Goal: Task Accomplishment & Management: Use online tool/utility

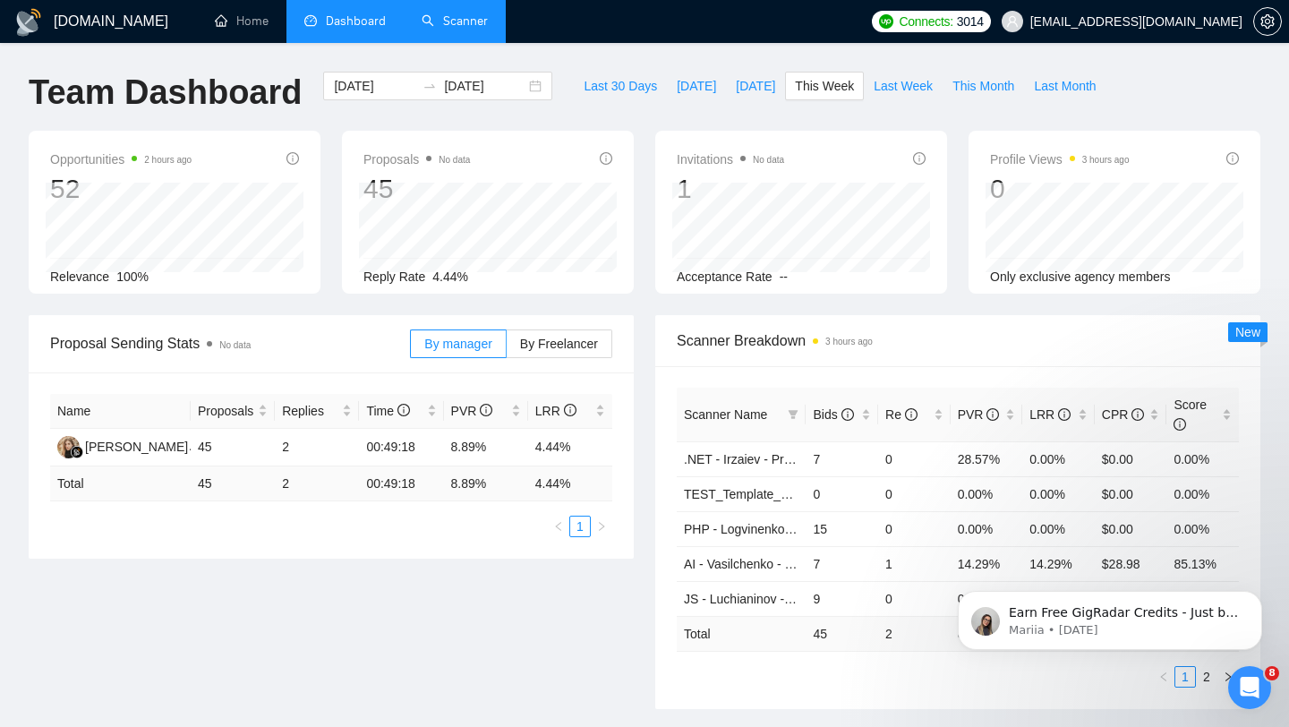
click at [465, 29] on link "Scanner" at bounding box center [455, 20] width 66 height 15
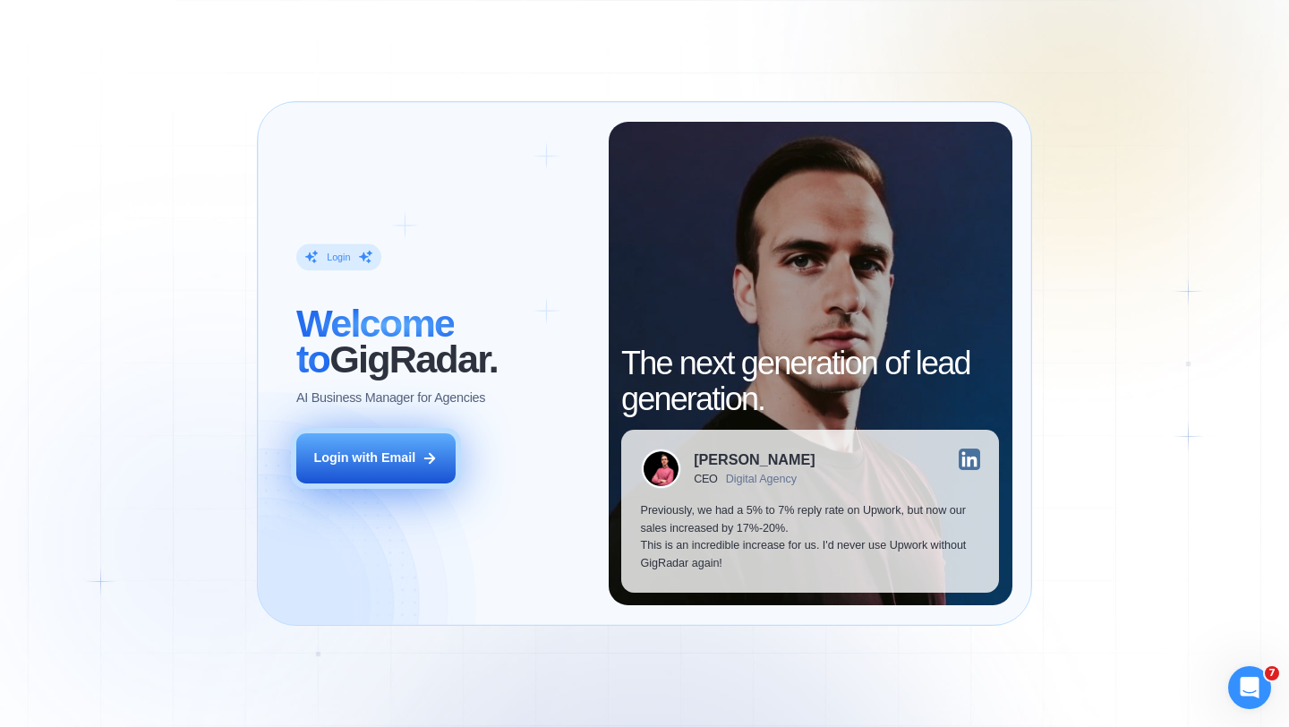
click at [407, 465] on div "Login with Email" at bounding box center [364, 458] width 102 height 18
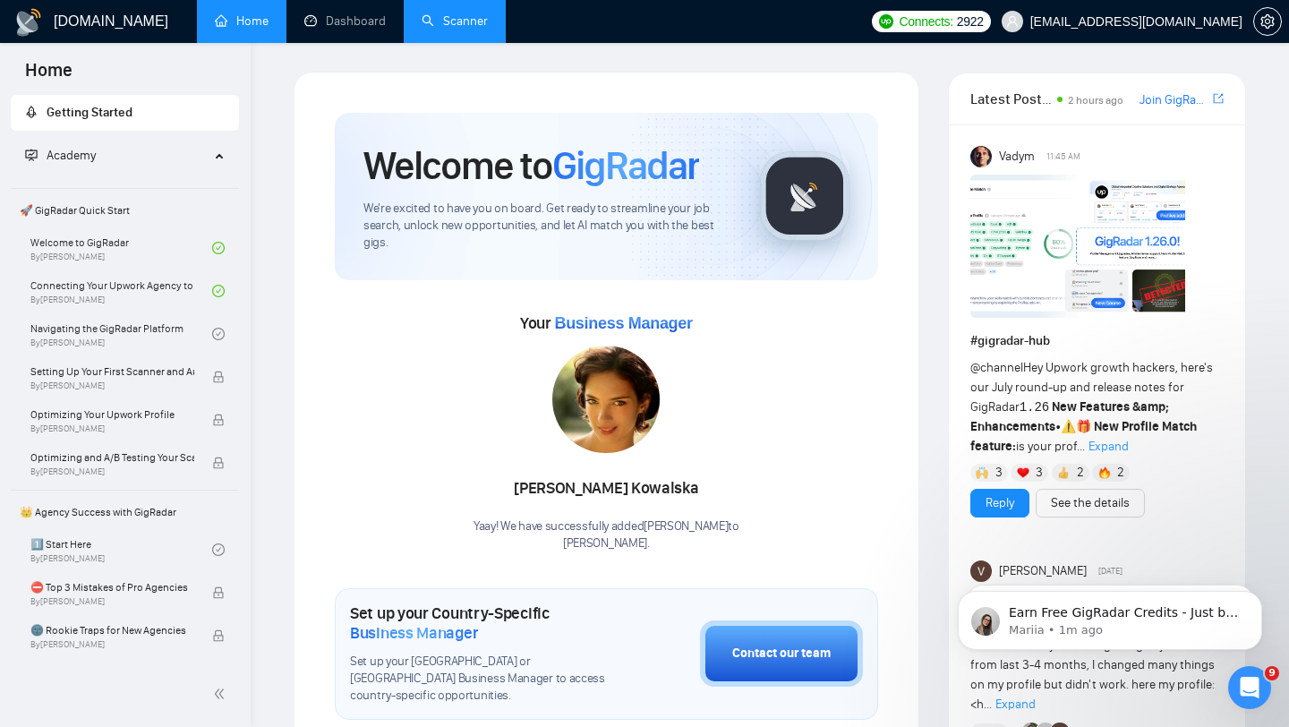
click at [447, 26] on link "Scanner" at bounding box center [455, 20] width 66 height 15
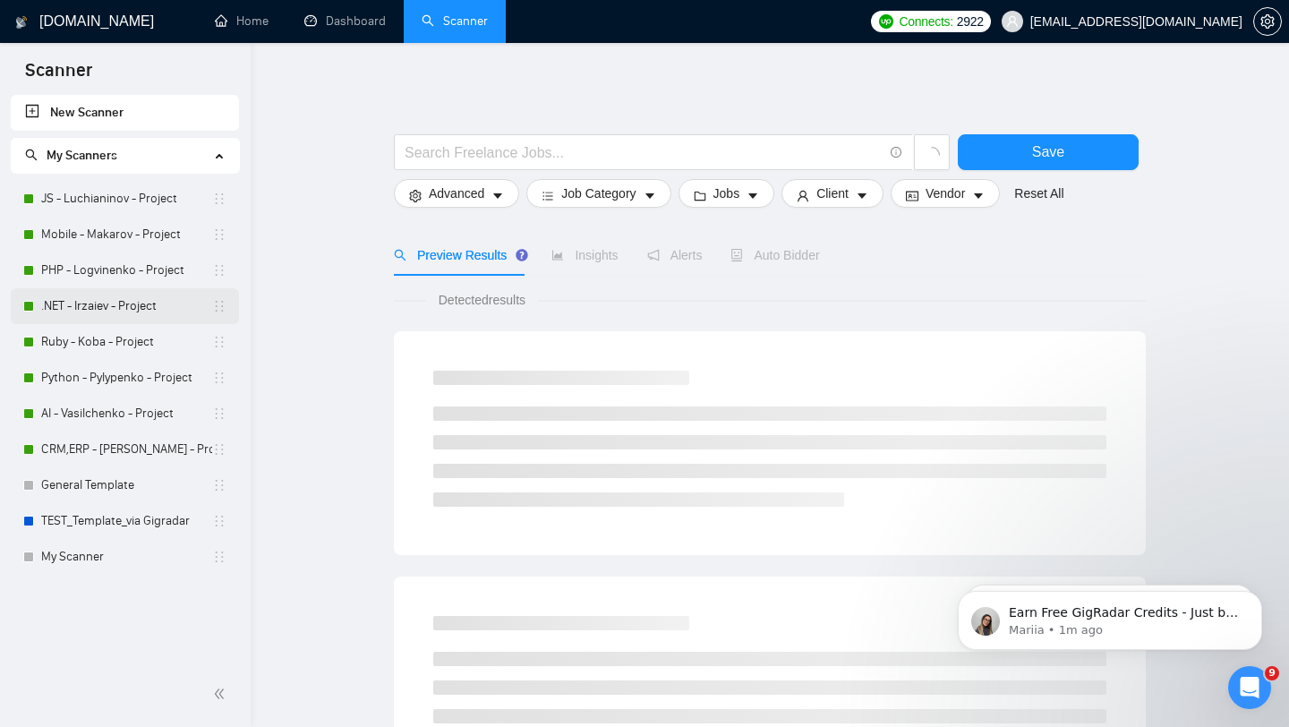
click at [105, 306] on link ".NET - Irzaiev - Project" at bounding box center [126, 306] width 171 height 36
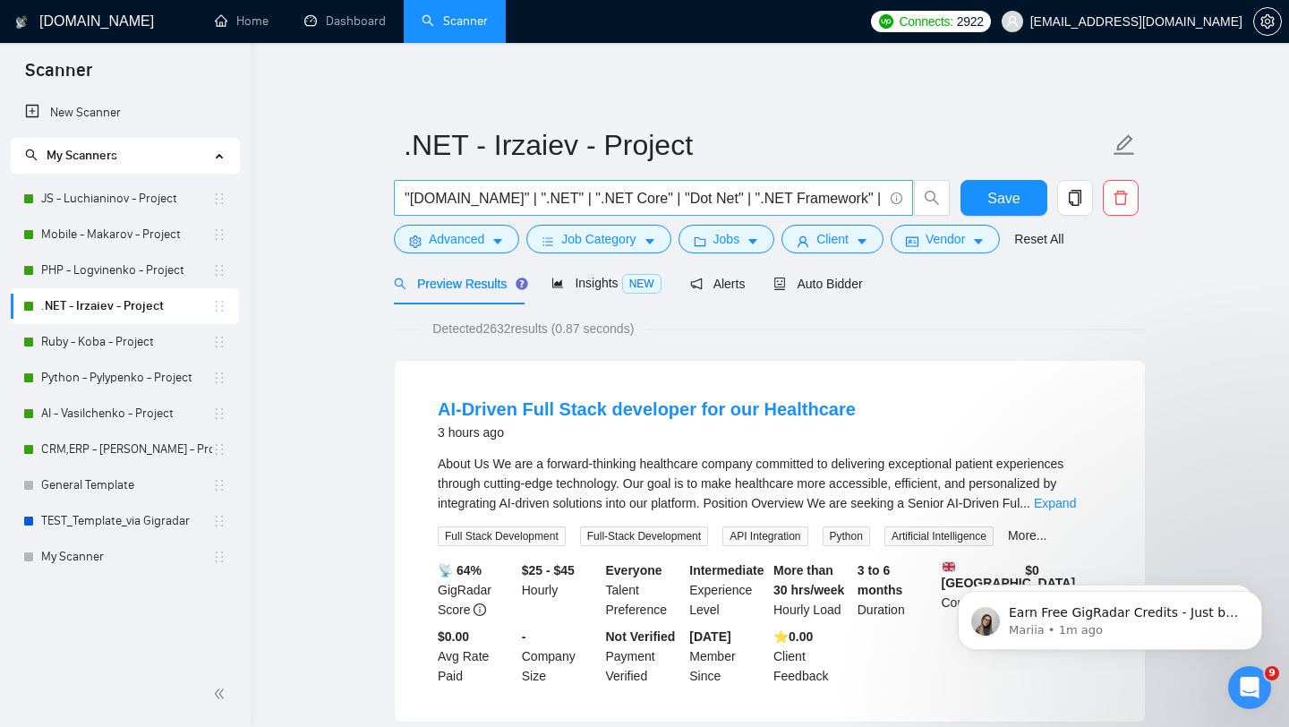
scroll to position [0, 32]
click at [880, 193] on input ""ASP.NET" | ".NET" | ".NET Core" | "Dot Net" | ".NET Framework" | Azure | MAUI" at bounding box center [644, 198] width 478 height 22
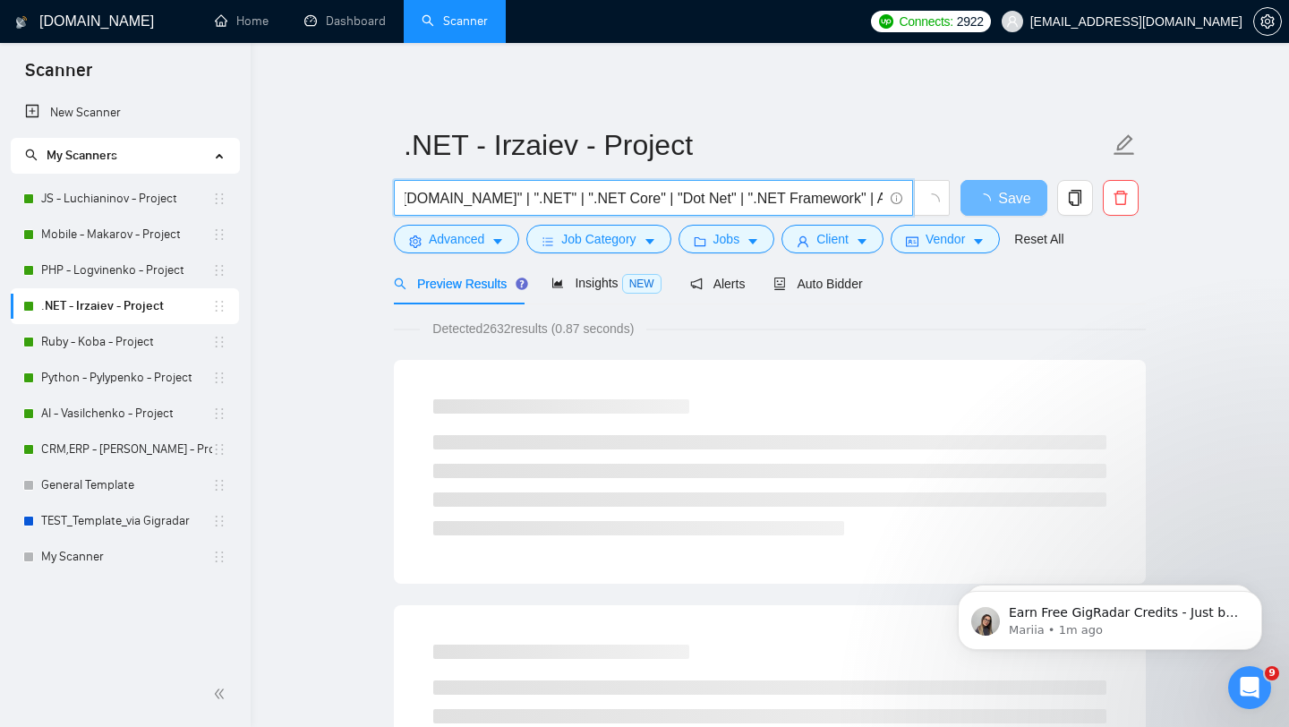
scroll to position [0, 16]
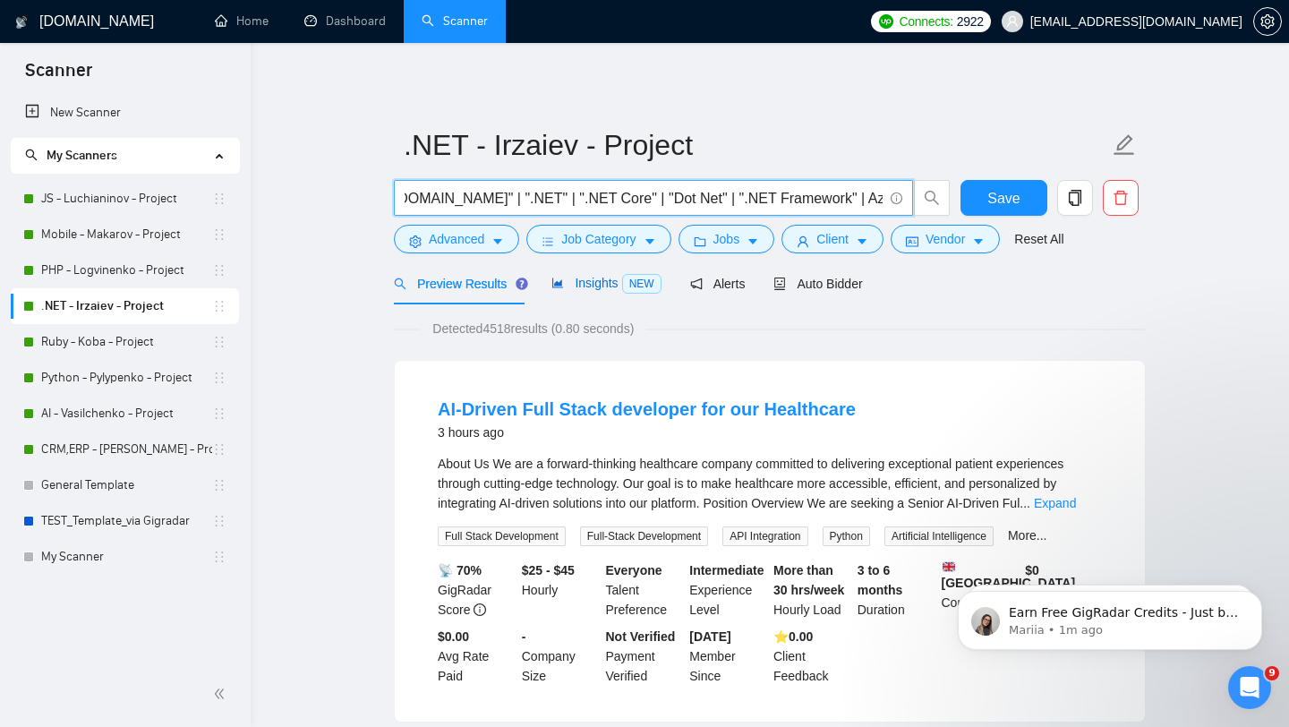
click at [585, 286] on span "Insights NEW" at bounding box center [605, 283] width 109 height 14
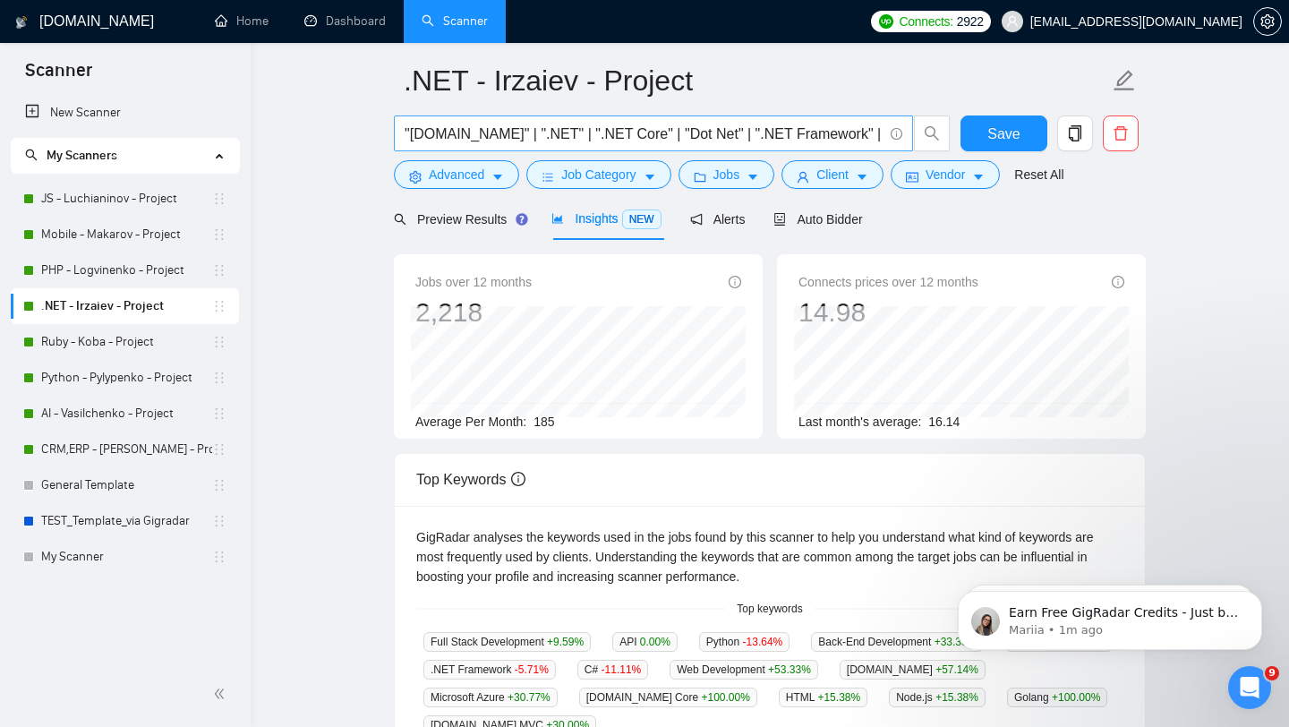
scroll to position [0, 16]
click at [877, 135] on input ""ASP.NET" | ".NET" | ".NET Core" | "Dot Net" | ".NET Framework" | Azure | Go" at bounding box center [644, 134] width 478 height 22
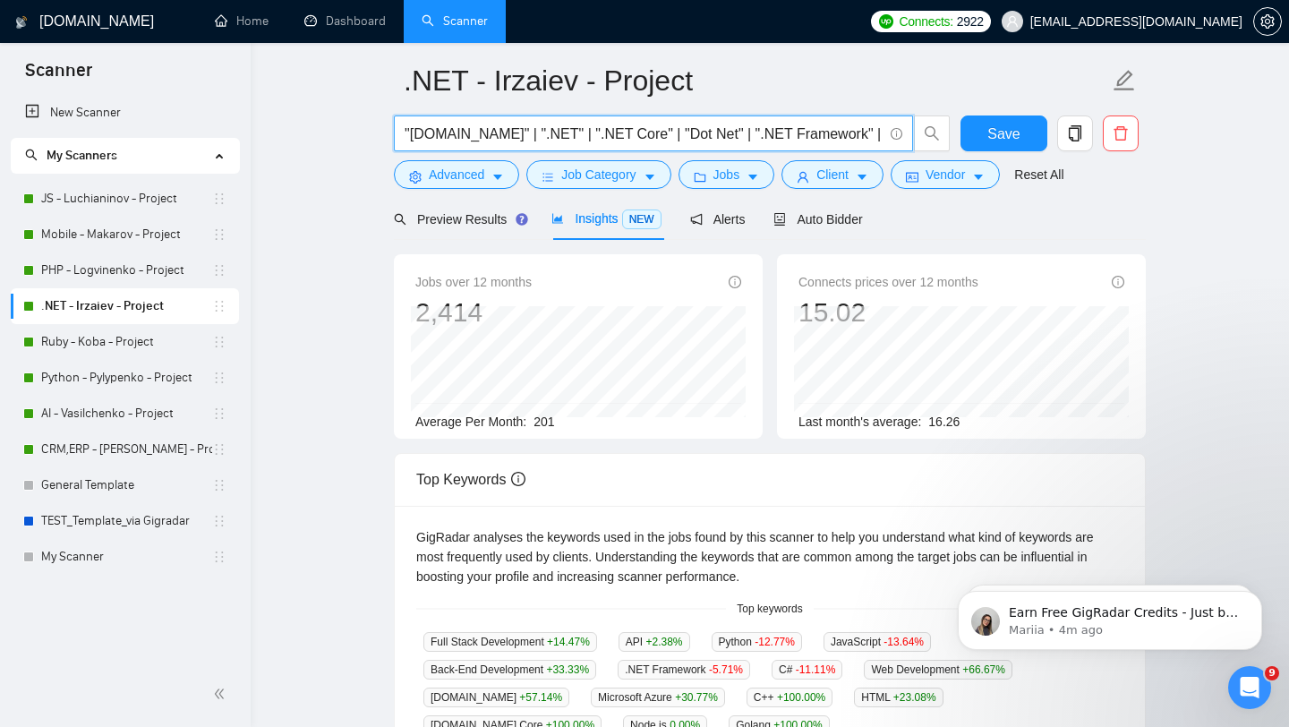
scroll to position [0, 46]
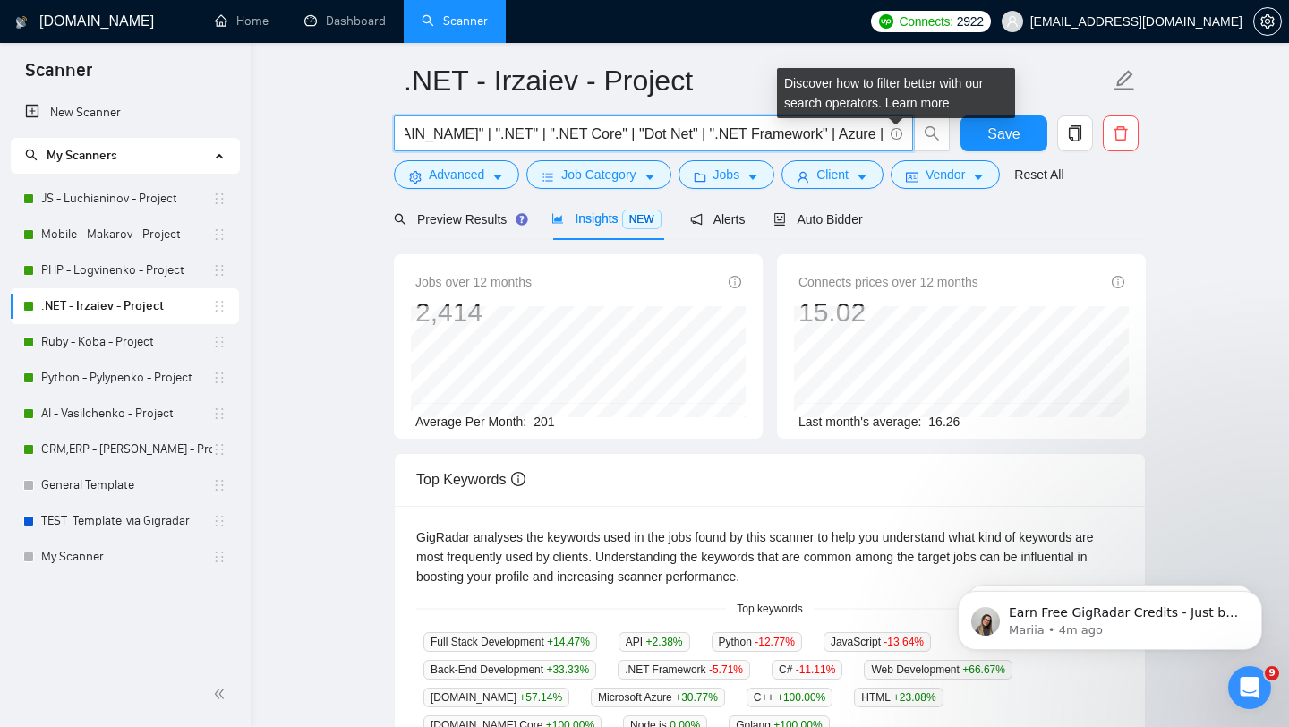
click at [895, 132] on icon "info-circle" at bounding box center [897, 134] width 12 height 12
click at [895, 135] on icon "info-circle" at bounding box center [897, 134] width 12 height 12
click at [917, 103] on link "Learn more" at bounding box center [917, 103] width 64 height 14
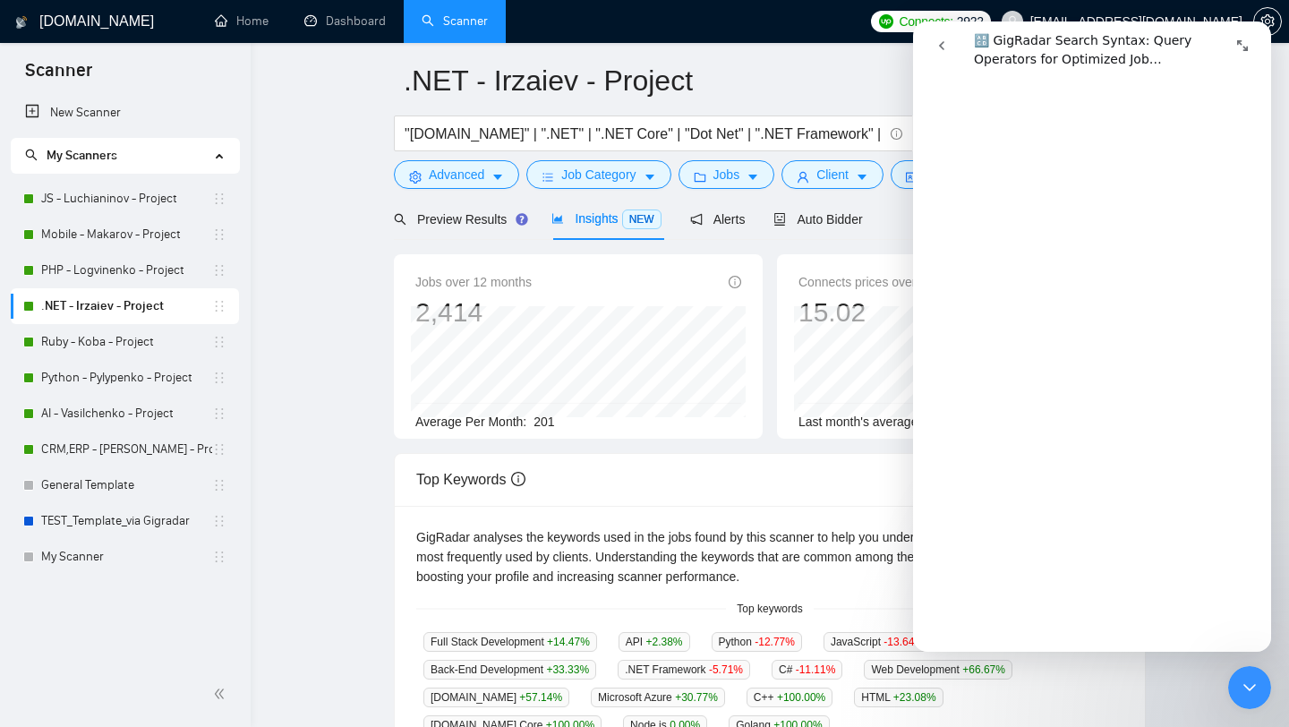
scroll to position [3528, 0]
click at [771, 140] on input ""ASP.NET" | ".NET" | ".NET Core" | "Dot Net" | ".NET Framework" | Azure | Go | …" at bounding box center [644, 134] width 478 height 22
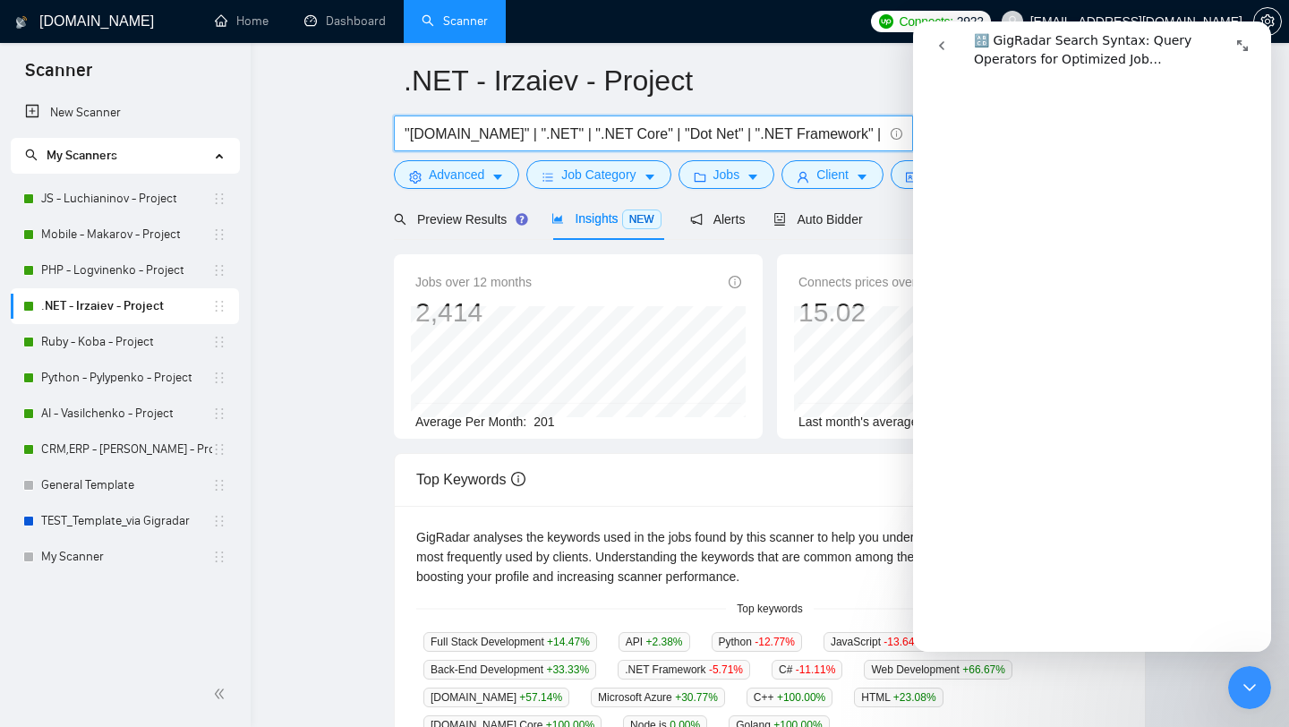
scroll to position [0, 46]
click at [865, 129] on input ""ASP.NET" | ".NET" | ".NET Core" | "Dot Net" | ".NET Framework" | Azure | Go | …" at bounding box center [644, 134] width 478 height 22
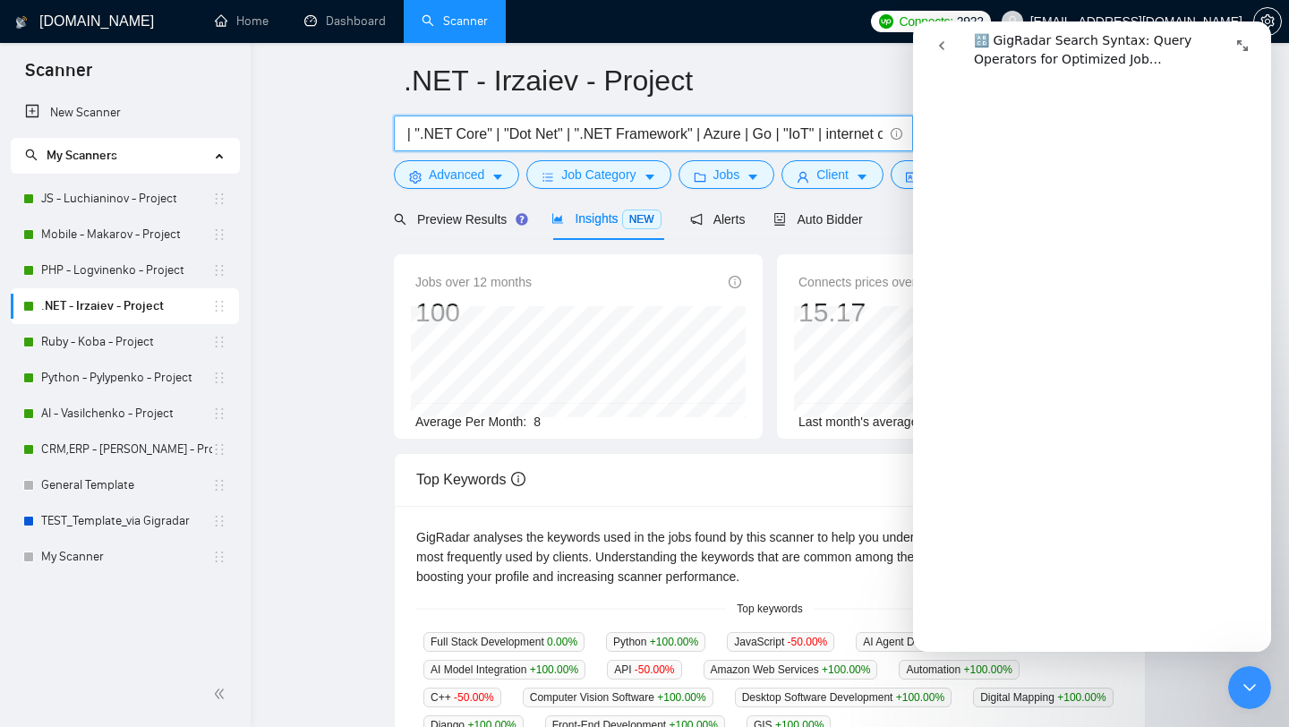
scroll to position [0, 187]
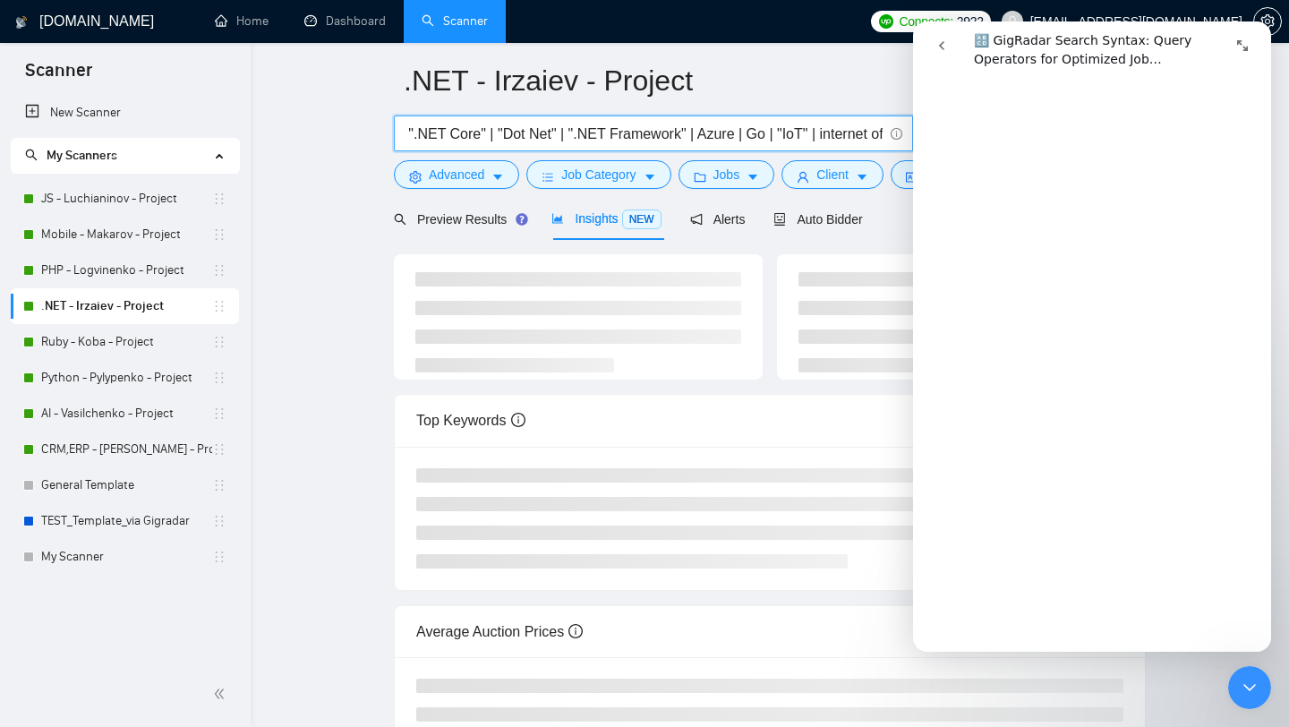
click at [764, 125] on input ""ASP.NET" | ".NET" | ".NET Core" | "Dot Net" | ".NET Framework" | Azure | Go | …" at bounding box center [644, 134] width 478 height 22
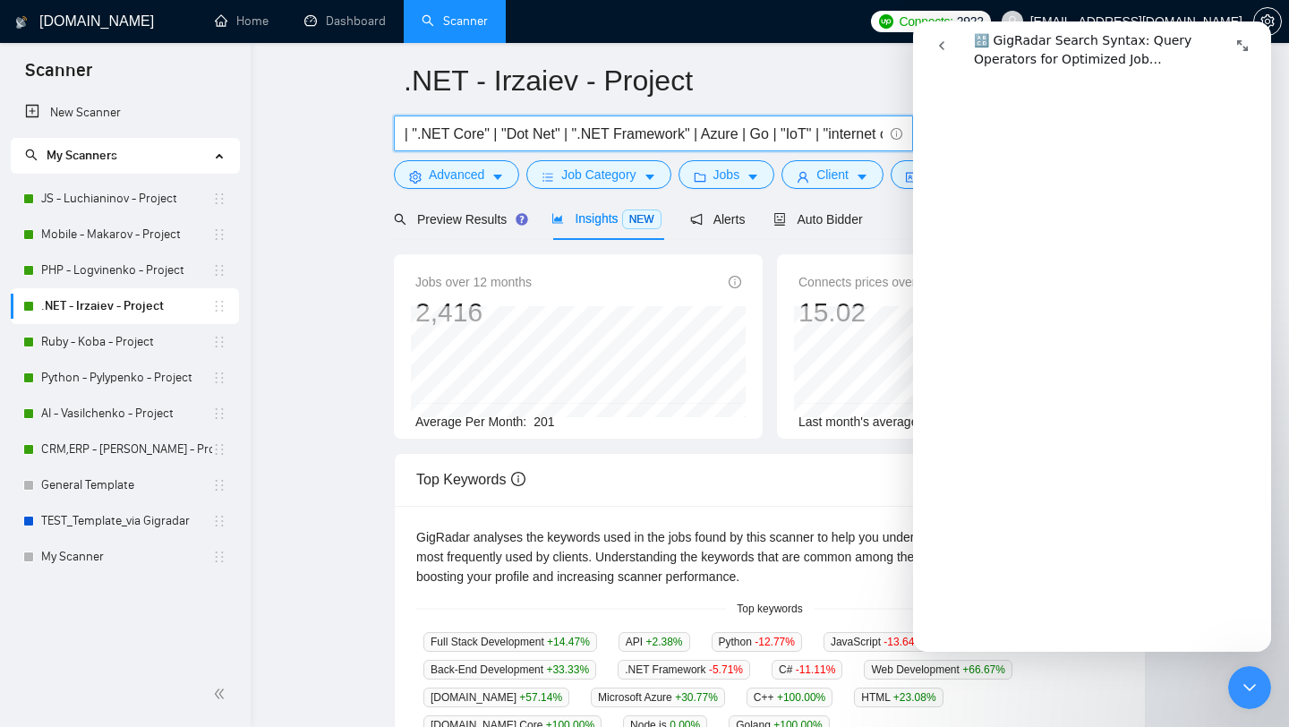
scroll to position [0, 185]
click at [696, 128] on input ""ASP.NET" | ".NET" | ".NET Core" | "Dot Net" | ".NET Framework" | Azure | Go | …" at bounding box center [644, 134] width 478 height 22
type input ""ASP.NET" | ".NET" | ".NET Core" | "Dot Net" | ".NET Framework" | Azure | "Go" …"
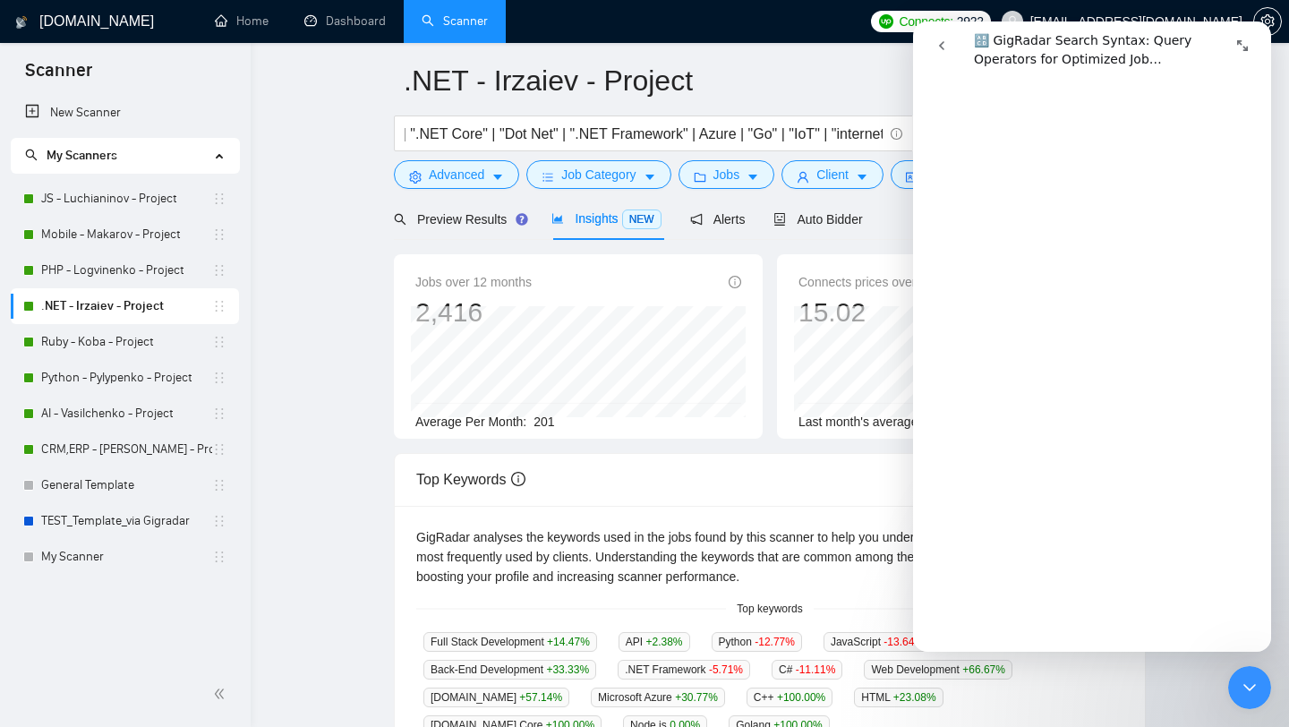
scroll to position [0, 0]
